Goal: Task Accomplishment & Management: Manage account settings

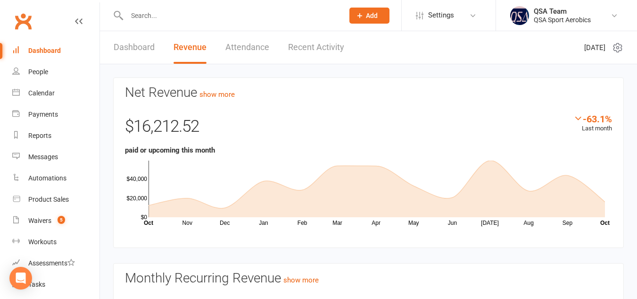
click at [153, 17] on input "text" at bounding box center [230, 15] width 213 height 13
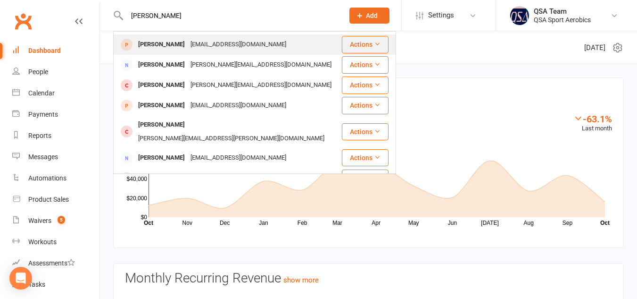
scroll to position [264, 0]
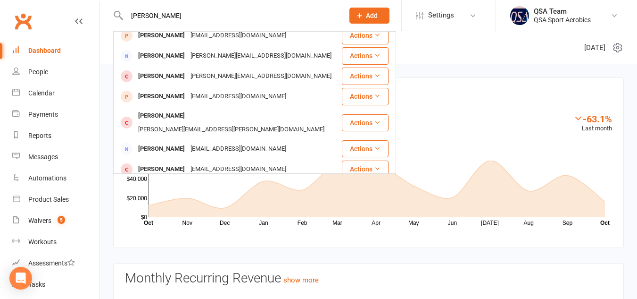
type input "[PERSON_NAME]"
click at [188, 183] on div "[PERSON_NAME][EMAIL_ADDRESS][DOMAIN_NAME]" at bounding box center [261, 190] width 147 height 14
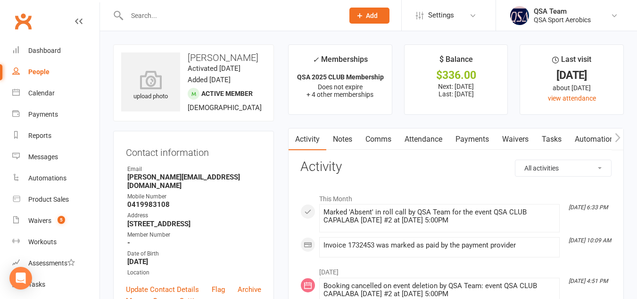
click at [471, 141] on link "Payments" at bounding box center [472, 139] width 47 height 22
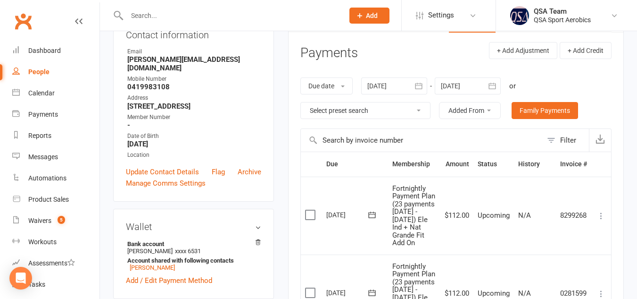
scroll to position [113, 0]
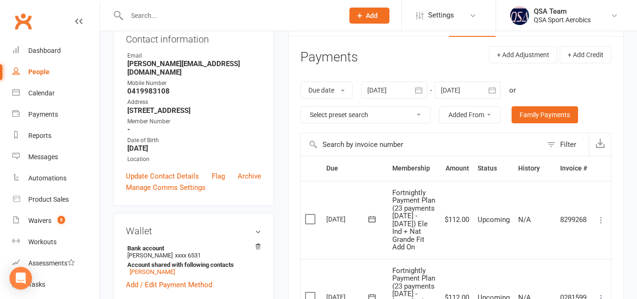
click at [491, 91] on icon "button" at bounding box center [492, 90] width 7 height 6
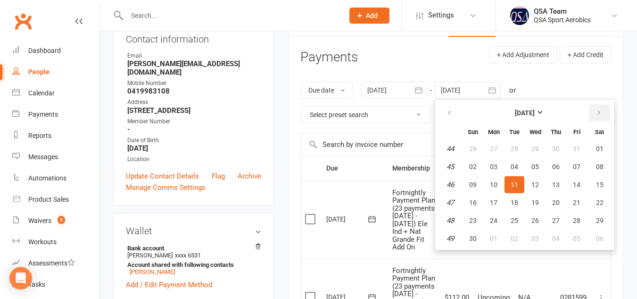
click at [602, 112] on icon "button" at bounding box center [599, 113] width 7 height 8
click at [573, 184] on button "16" at bounding box center [577, 184] width 20 height 17
type input "[DATE]"
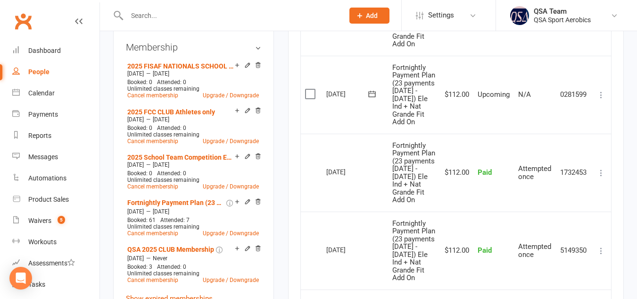
scroll to position [394, 0]
click at [308, 98] on label at bounding box center [311, 93] width 13 height 9
click at [308, 89] on input "checkbox" at bounding box center [308, 89] width 6 height 0
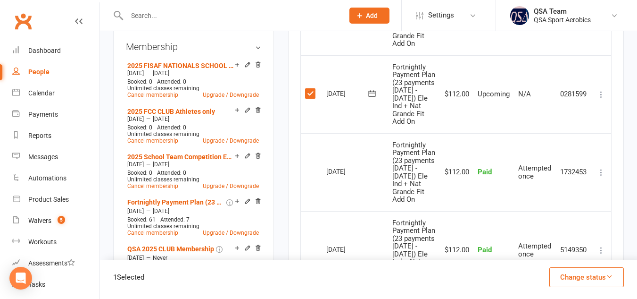
click at [603, 99] on icon at bounding box center [601, 94] width 9 height 9
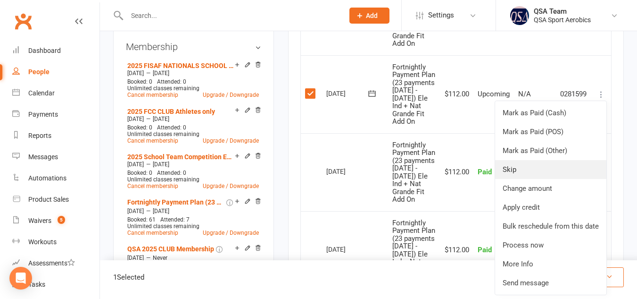
click at [513, 179] on link "Skip" at bounding box center [550, 169] width 111 height 19
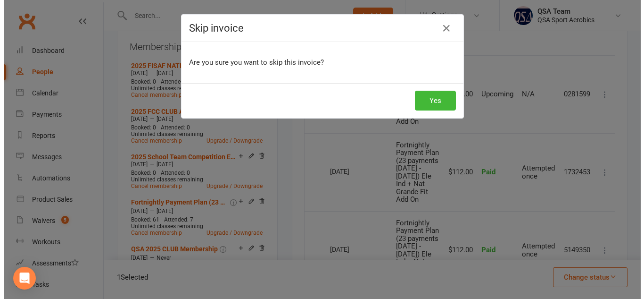
scroll to position [383, 0]
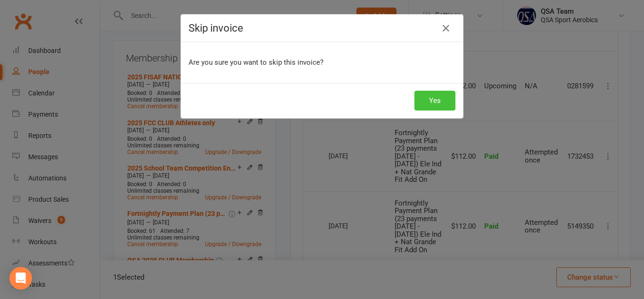
click at [443, 100] on button "Yes" at bounding box center [435, 101] width 41 height 20
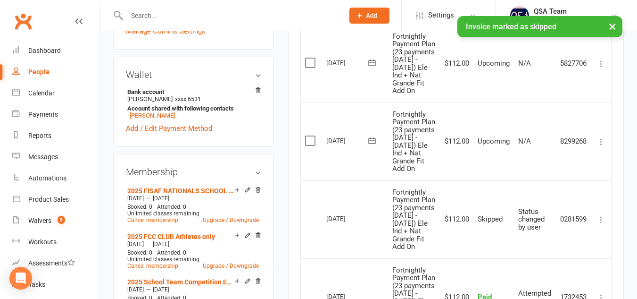
scroll to position [269, 0]
